Goal: Download file/media

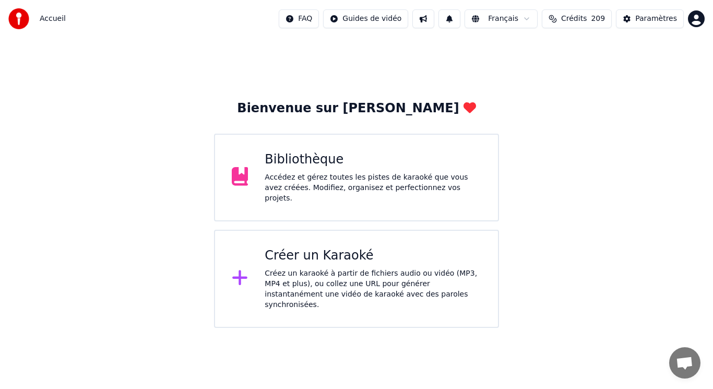
click at [427, 200] on div "Bibliothèque Accédez et gérez toutes les pistes de karaoké que vous avez créées…" at bounding box center [356, 178] width 285 height 88
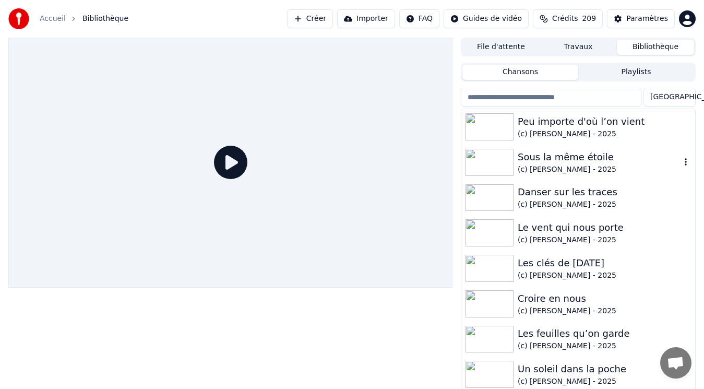
click at [544, 166] on div "(c) [PERSON_NAME] - 2025" at bounding box center [599, 169] width 163 height 10
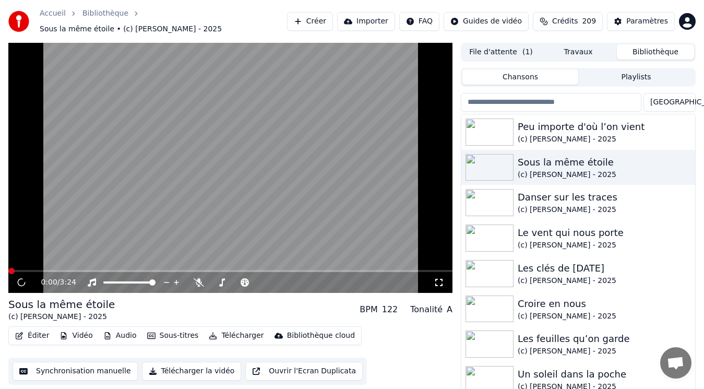
click at [133, 175] on video at bounding box center [230, 168] width 444 height 250
click at [42, 233] on video at bounding box center [230, 168] width 444 height 250
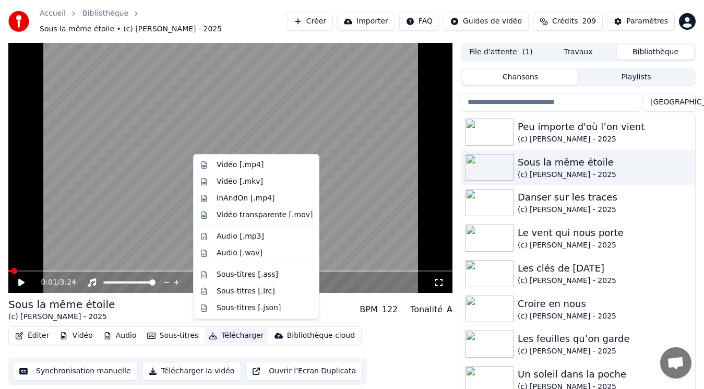
click at [229, 331] on button "Télécharger" at bounding box center [236, 335] width 63 height 15
click at [254, 177] on div "Vidéo [.mkv]" at bounding box center [240, 181] width 46 height 10
